Goal: Task Accomplishment & Management: Manage account settings

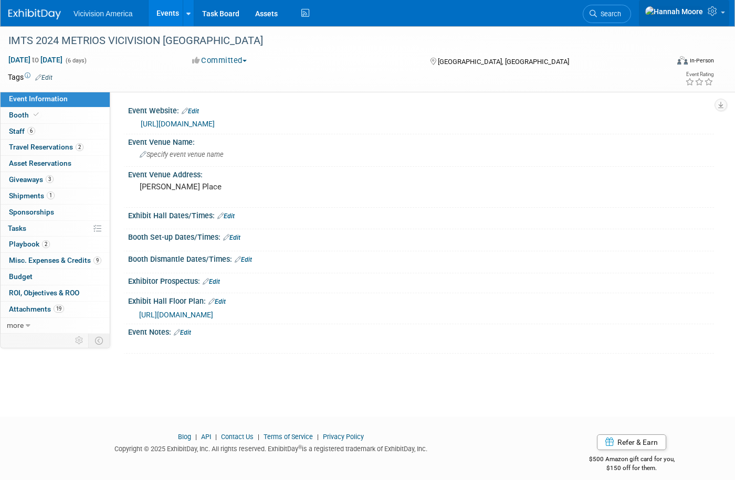
click at [714, 14] on icon at bounding box center [714, 10] width 12 height 9
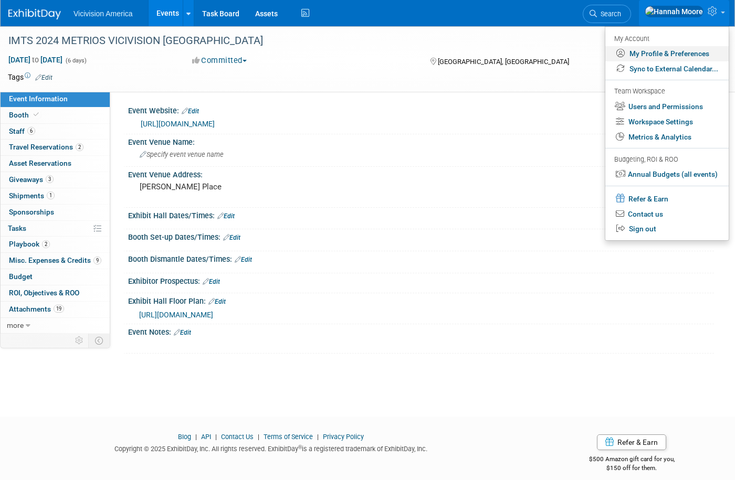
click at [681, 50] on link "My Profile & Preferences" at bounding box center [666, 53] width 123 height 15
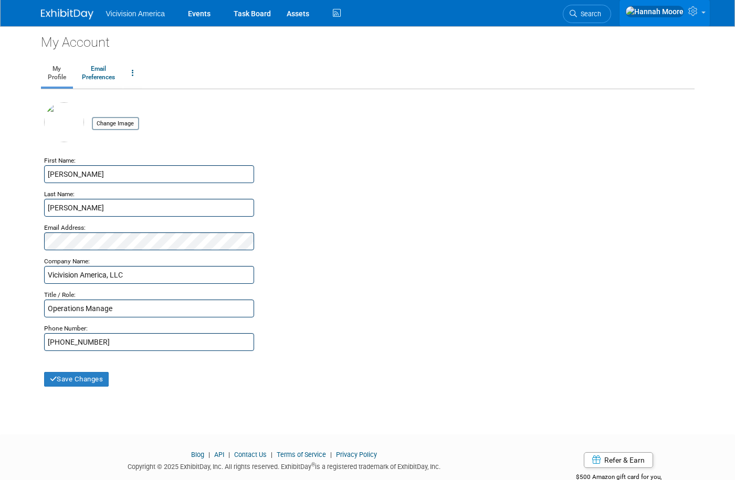
click at [680, 11] on img at bounding box center [654, 12] width 59 height 12
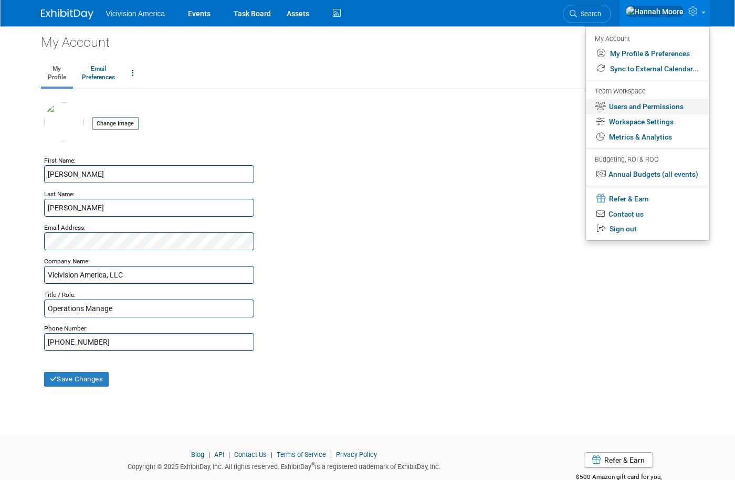
click at [647, 106] on link "Users and Permissions" at bounding box center [647, 106] width 123 height 15
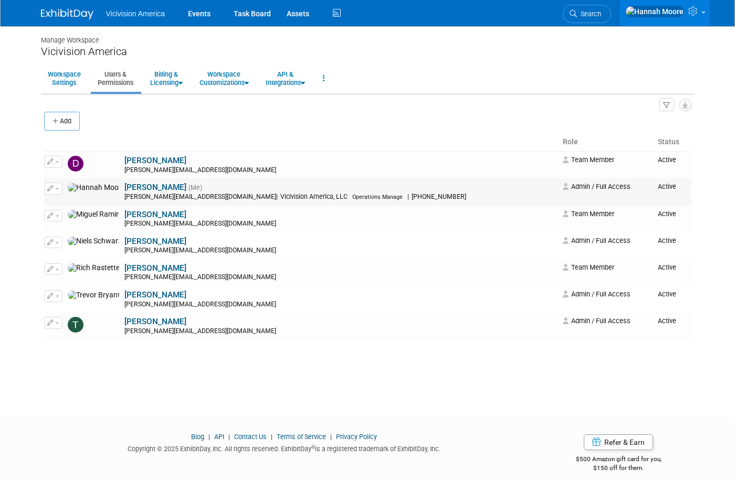
scroll to position [1, 0]
click at [177, 76] on link "Billing & Licensing" at bounding box center [166, 78] width 46 height 26
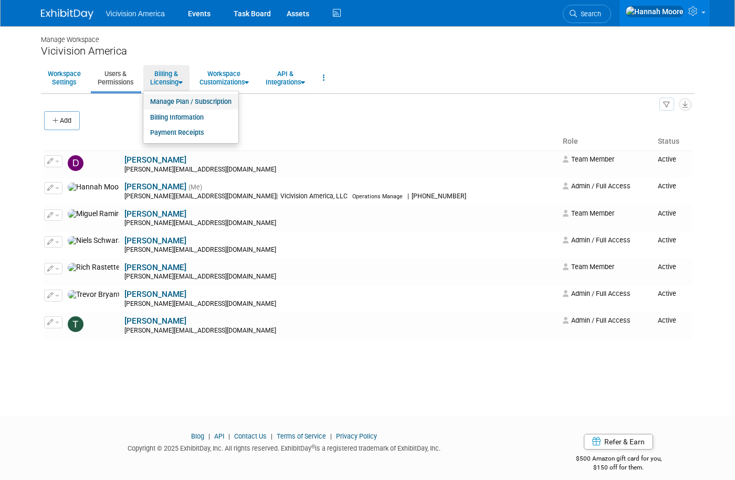
click at [181, 104] on link "Manage Plan / Subscription" at bounding box center [190, 102] width 95 height 16
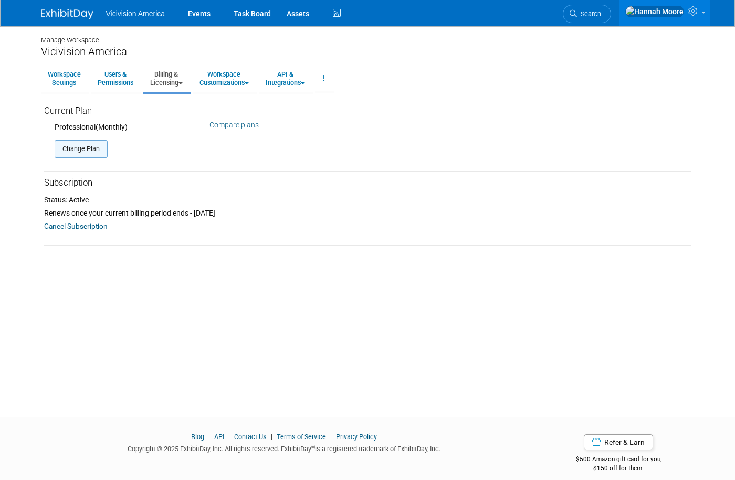
click at [82, 143] on button "Change Plan" at bounding box center [81, 149] width 53 height 18
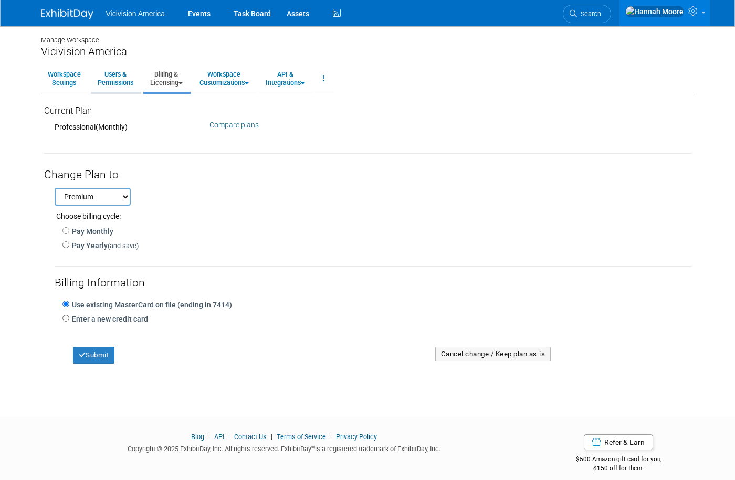
click at [114, 75] on link "Users & Permissions" at bounding box center [115, 79] width 49 height 26
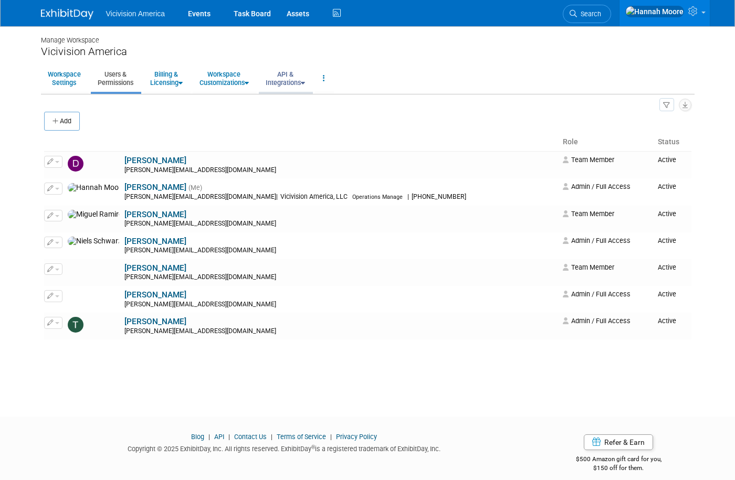
click at [291, 77] on link "API & Integrations" at bounding box center [285, 79] width 53 height 26
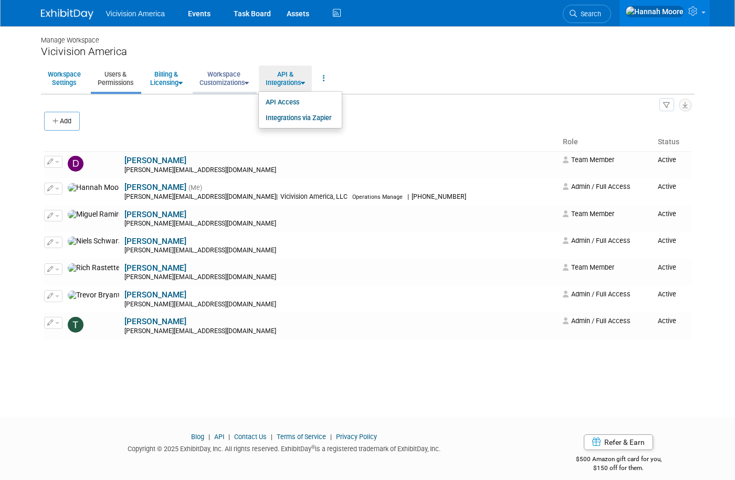
click at [222, 76] on link "Workspace Customizations" at bounding box center [224, 79] width 63 height 26
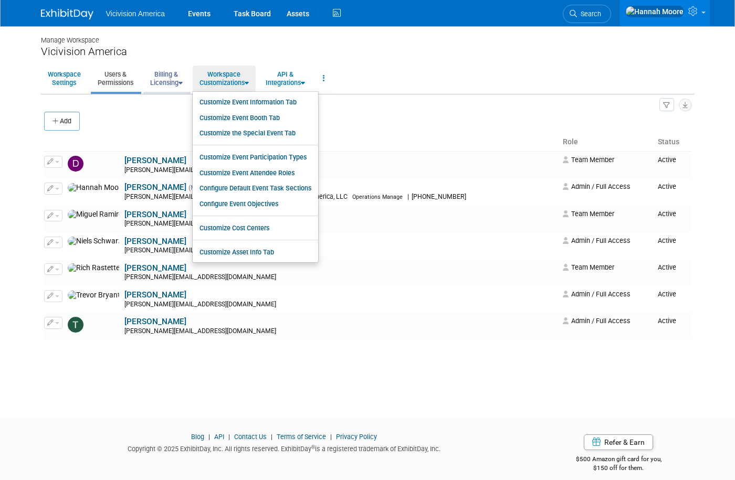
click at [175, 73] on link "Billing & Licensing" at bounding box center [166, 79] width 46 height 26
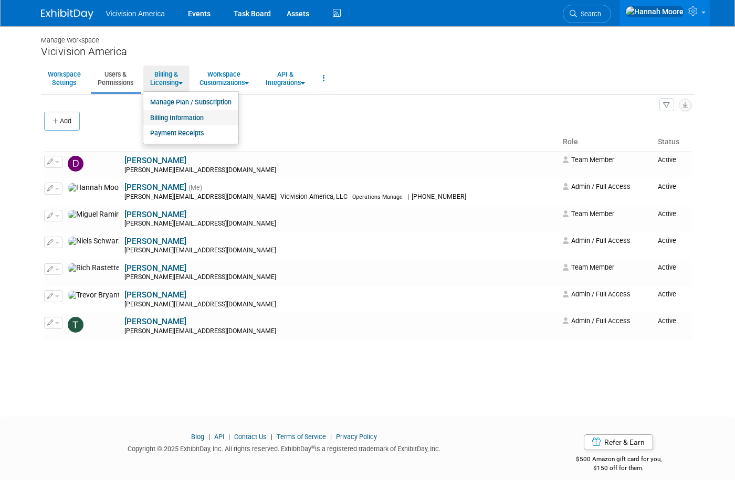
click at [178, 116] on link "Billing Information" at bounding box center [190, 118] width 95 height 16
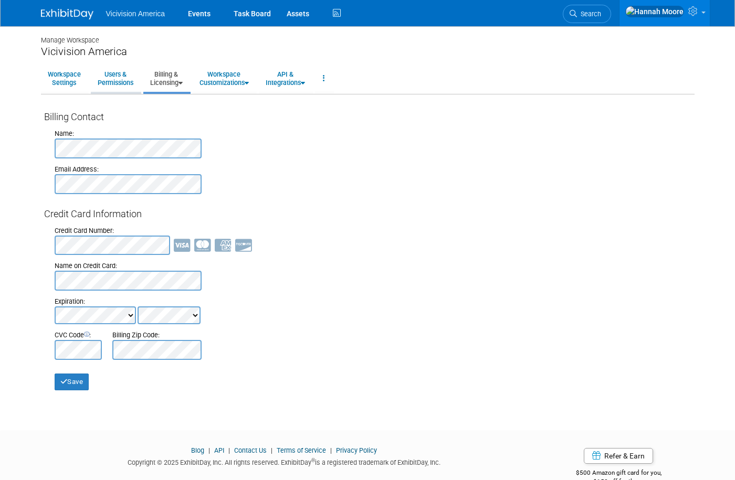
click at [117, 77] on link "Users & Permissions" at bounding box center [115, 79] width 49 height 26
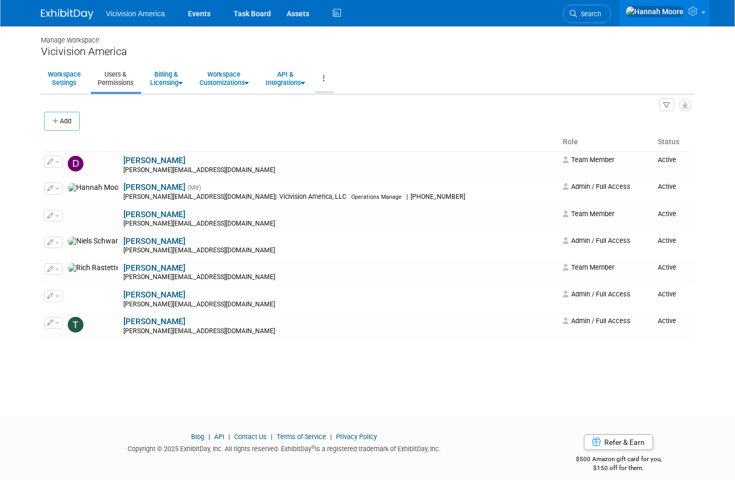
click at [333, 79] on link at bounding box center [324, 79] width 18 height 26
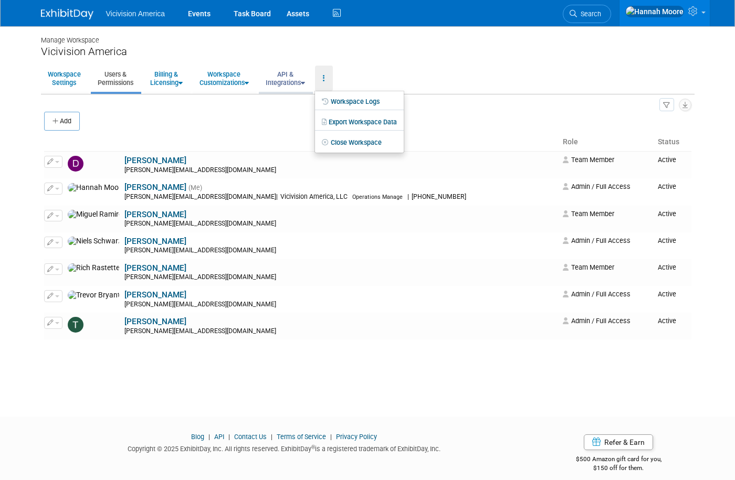
click at [300, 87] on link "API & Integrations" at bounding box center [285, 79] width 53 height 26
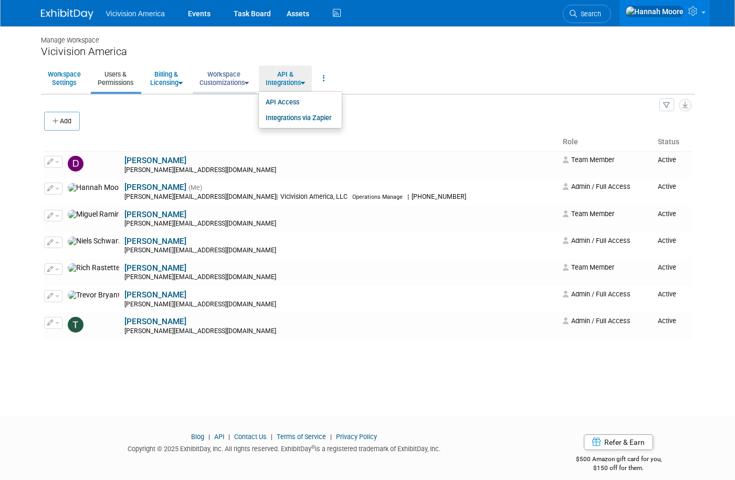
click at [225, 81] on link "Workspace Customizations" at bounding box center [224, 79] width 63 height 26
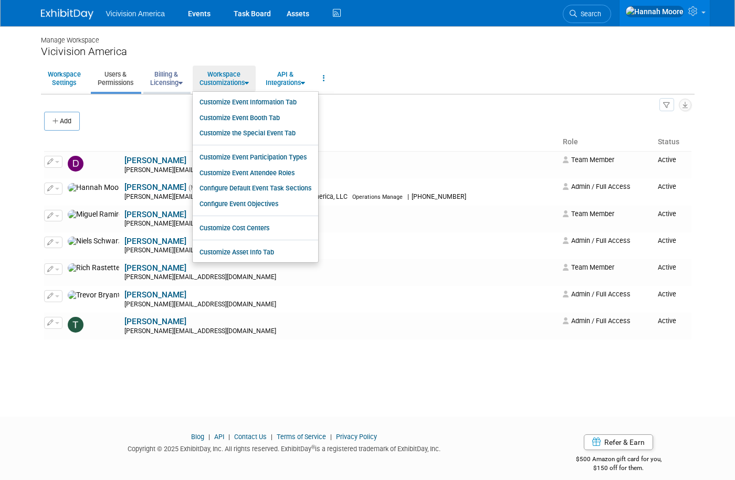
click at [182, 80] on icon at bounding box center [181, 83] width 4 height 7
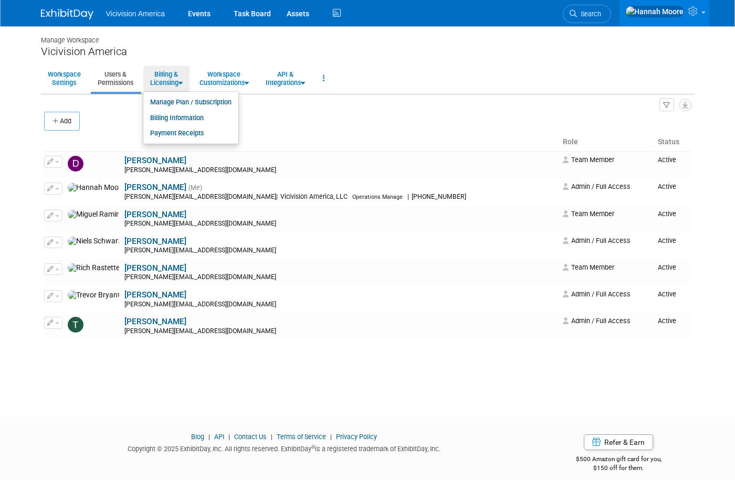
click at [197, 102] on link "Manage Plan / Subscription" at bounding box center [190, 103] width 95 height 16
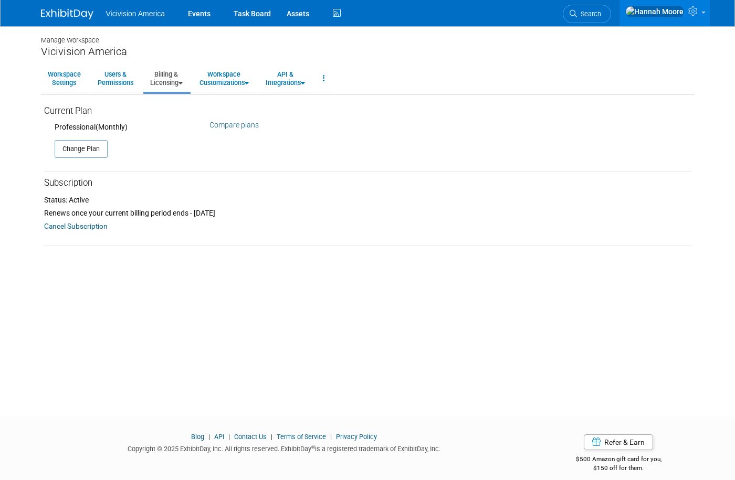
click at [87, 223] on link "Cancel Subscription" at bounding box center [76, 226] width 64 height 13
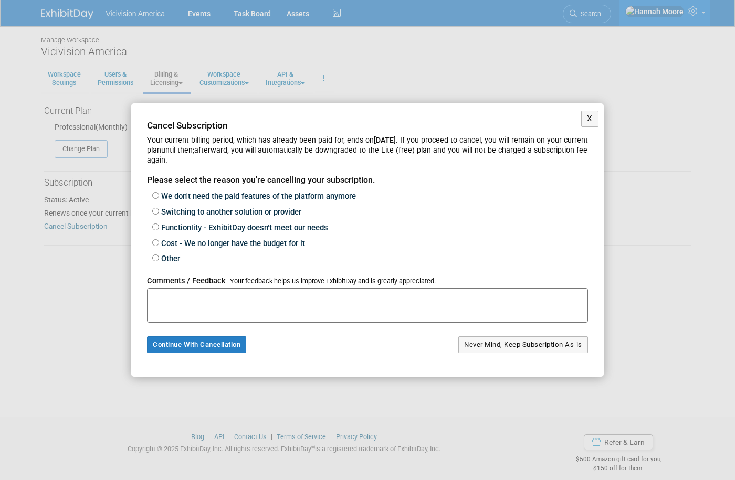
click at [156, 199] on input "We don't need the paid features of the platform anymore" at bounding box center [155, 195] width 7 height 7
radio input "true"
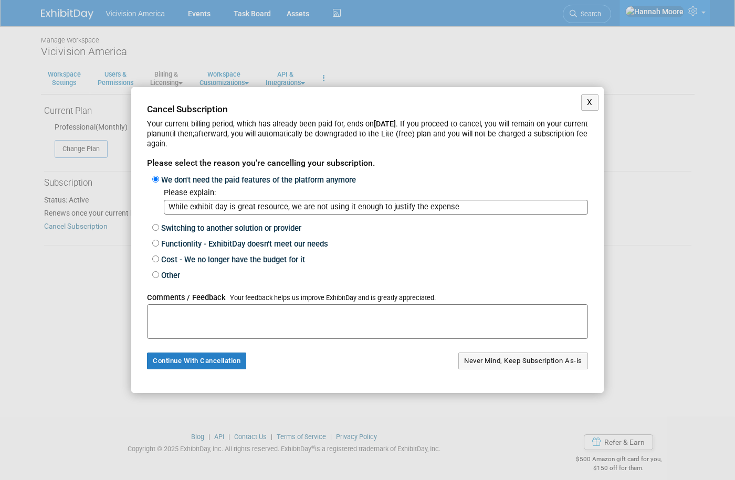
type input "While exhibit day is great resource, we are not using it enough to justify the …"
drag, startPoint x: 462, startPoint y: 211, endPoint x: 174, endPoint y: 206, distance: 287.8
click at [160, 205] on div "Please explain: While exhibit day is great resource, we are not using it enough…" at bounding box center [370, 204] width 436 height 32
click at [158, 271] on input "Other" at bounding box center [155, 274] width 7 height 7
radio input "true"
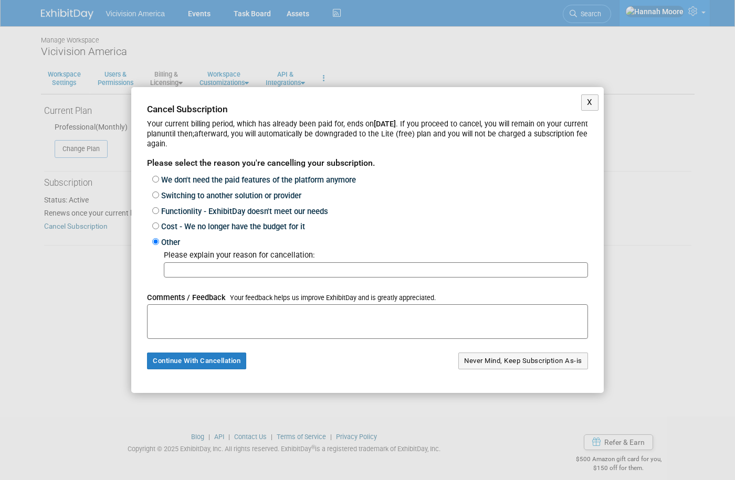
paste input "While exhibit day is great resource, we are not using it enough to justify the …"
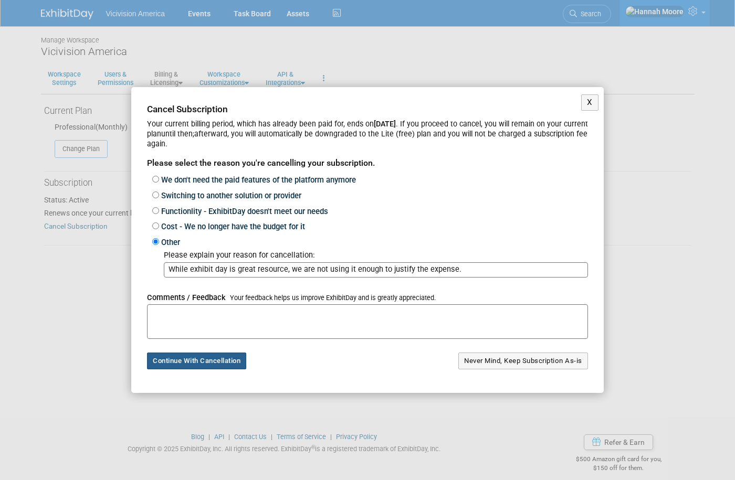
type input "While exhibit day is great resource, we are not using it enough to justify the …"
click at [214, 363] on button "Continue With Cancellation" at bounding box center [196, 361] width 99 height 17
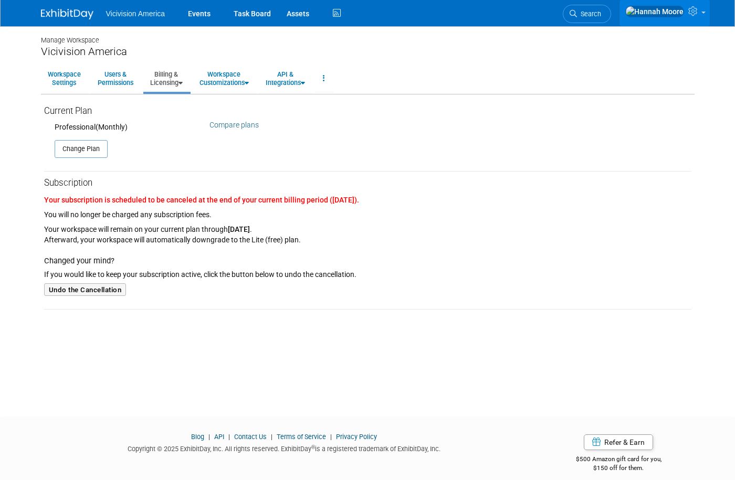
click at [692, 11] on icon at bounding box center [694, 10] width 12 height 9
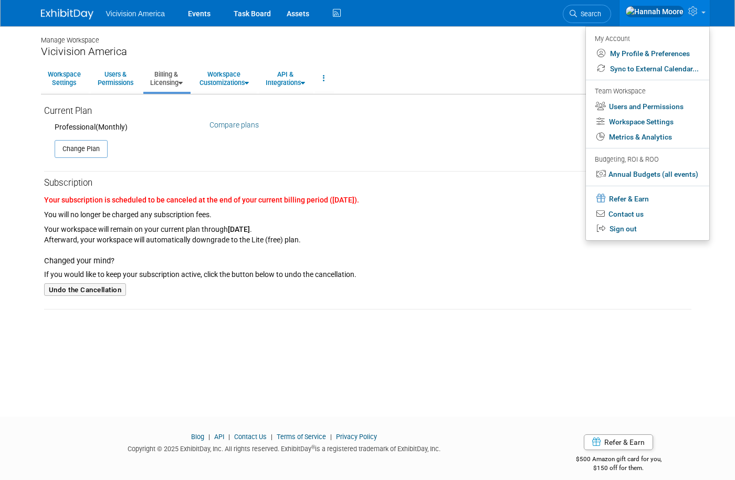
click at [621, 224] on link "Sign out" at bounding box center [647, 229] width 123 height 15
